Goal: Navigation & Orientation: Find specific page/section

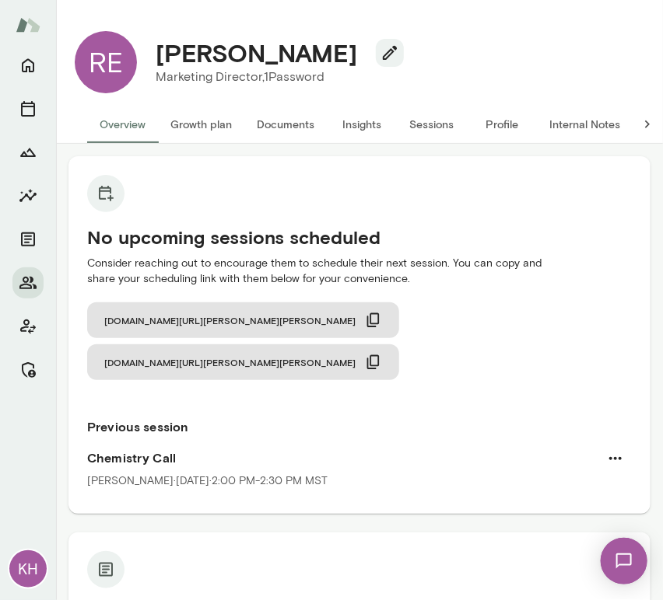
click at [429, 124] on button "Sessions" at bounding box center [432, 124] width 70 height 37
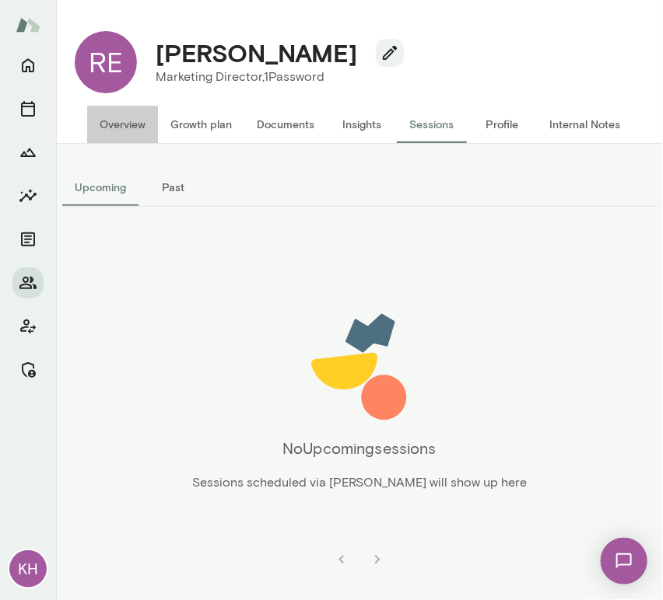
click at [100, 135] on button "Overview" at bounding box center [122, 124] width 71 height 37
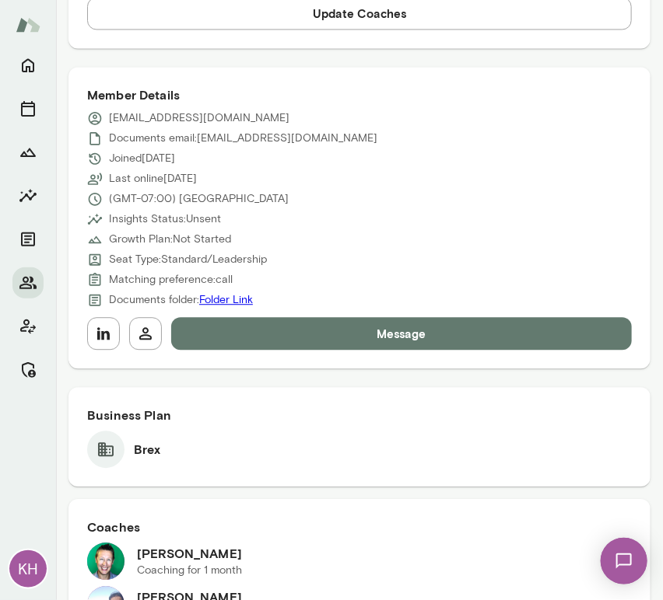
scroll to position [822, 0]
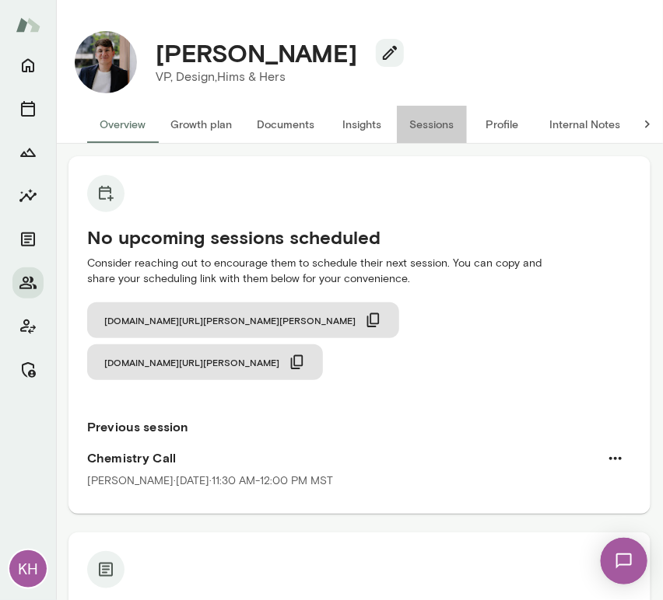
click at [443, 125] on button "Sessions" at bounding box center [432, 124] width 70 height 37
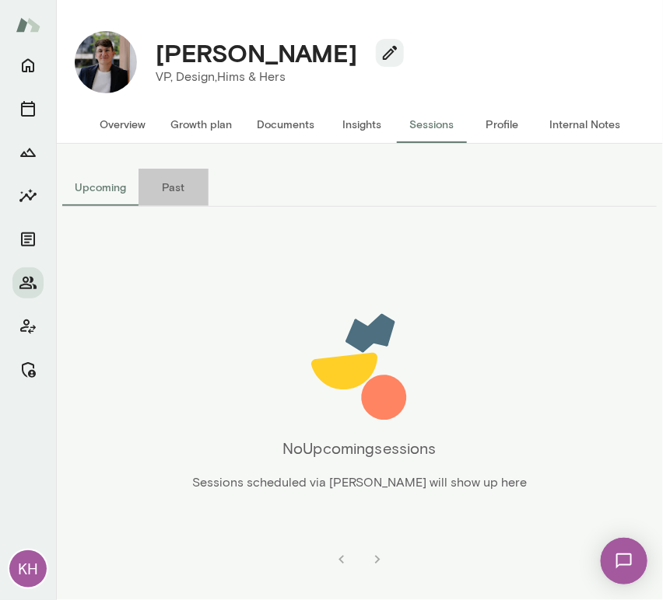
click at [180, 195] on button "Past" at bounding box center [173, 187] width 70 height 37
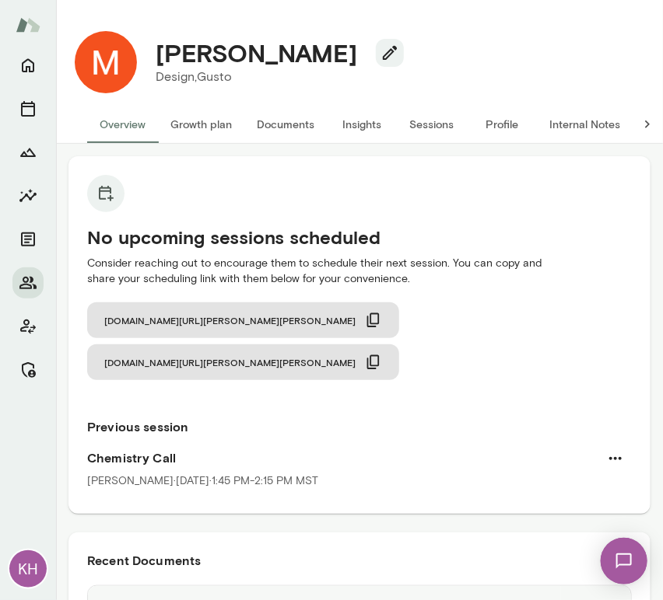
click at [425, 123] on button "Sessions" at bounding box center [432, 124] width 70 height 37
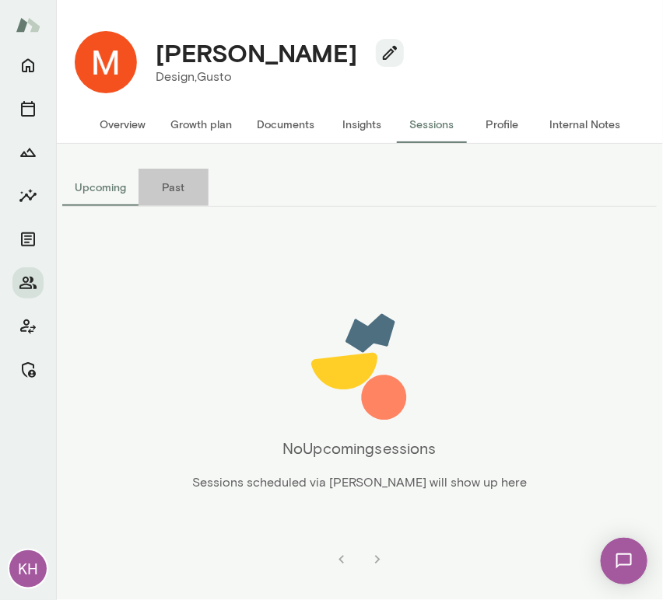
click at [172, 179] on button "Past" at bounding box center [173, 187] width 70 height 37
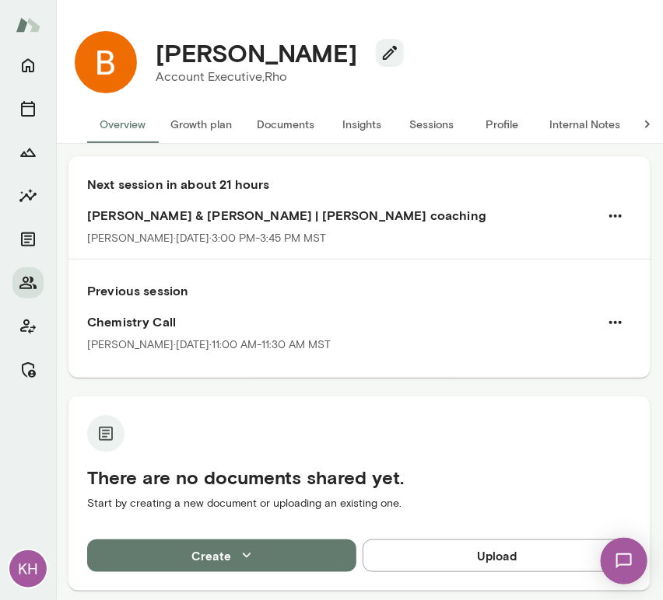
click at [429, 124] on button "Sessions" at bounding box center [432, 124] width 70 height 37
